Goal: Check status: Check status

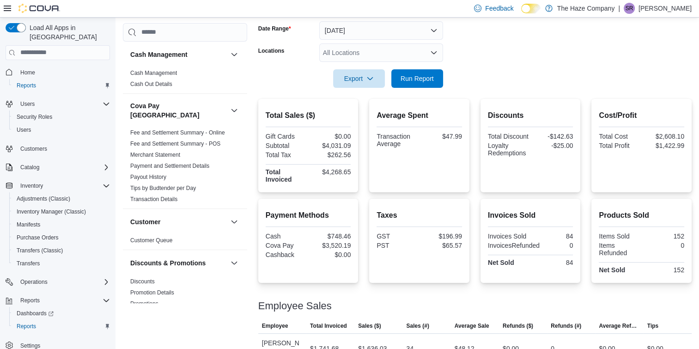
scroll to position [218, 0]
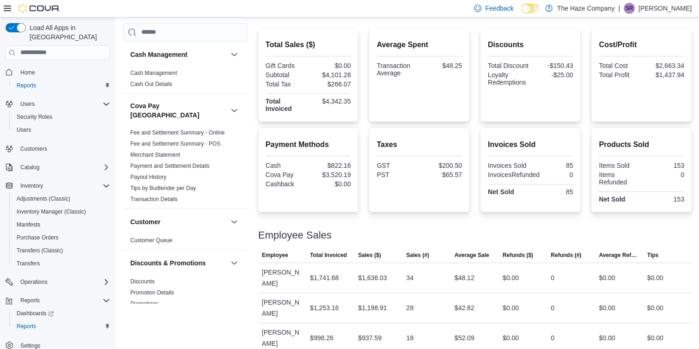
scroll to position [218, 0]
